Goal: Task Accomplishment & Management: Manage account settings

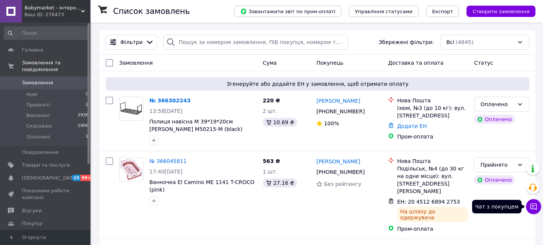
click at [537, 209] on button "Чат з покупцем" at bounding box center [533, 206] width 15 height 15
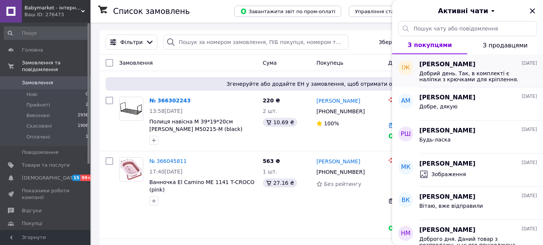
click at [460, 73] on span "Добрий день. Так, в комплекті є наліпки з крючками для кріплення." at bounding box center [472, 77] width 107 height 12
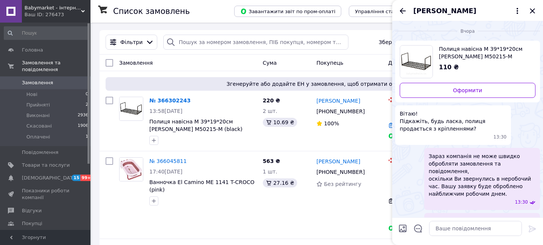
click at [437, 12] on span "Інна Журавель" at bounding box center [444, 11] width 63 height 10
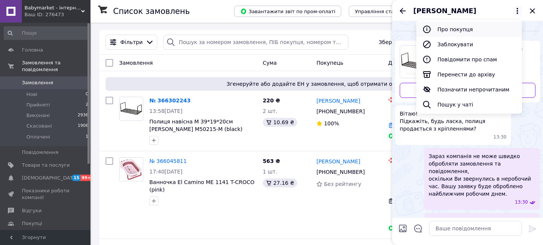
click at [453, 27] on button "Про покупця" at bounding box center [469, 29] width 106 height 15
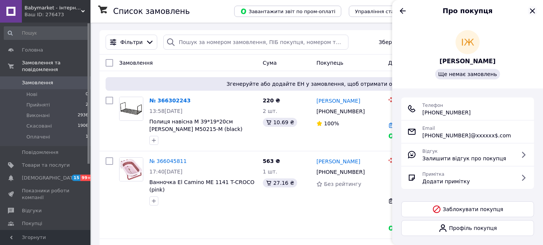
click at [533, 10] on icon "Закрити" at bounding box center [532, 10] width 9 height 9
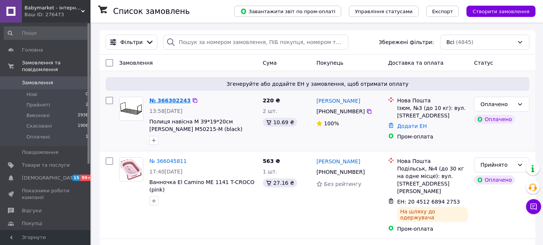
click at [177, 100] on link "№ 366302243" at bounding box center [169, 101] width 41 height 6
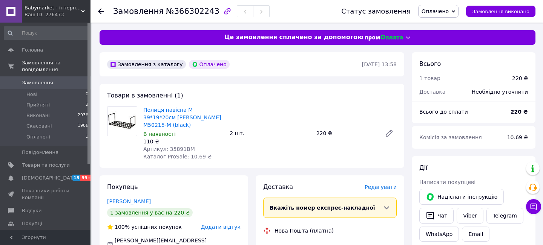
click at [98, 14] on icon at bounding box center [101, 11] width 6 height 6
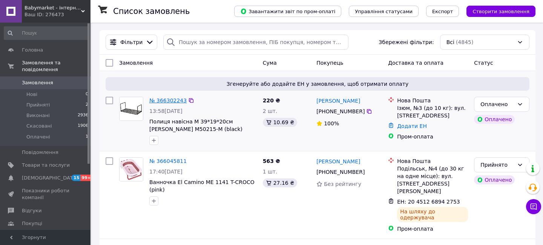
click at [167, 101] on link "№ 366302243" at bounding box center [167, 101] width 37 height 6
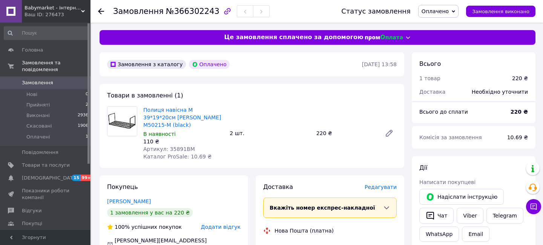
click at [102, 12] on icon at bounding box center [101, 11] width 6 height 6
